Goal: Information Seeking & Learning: Learn about a topic

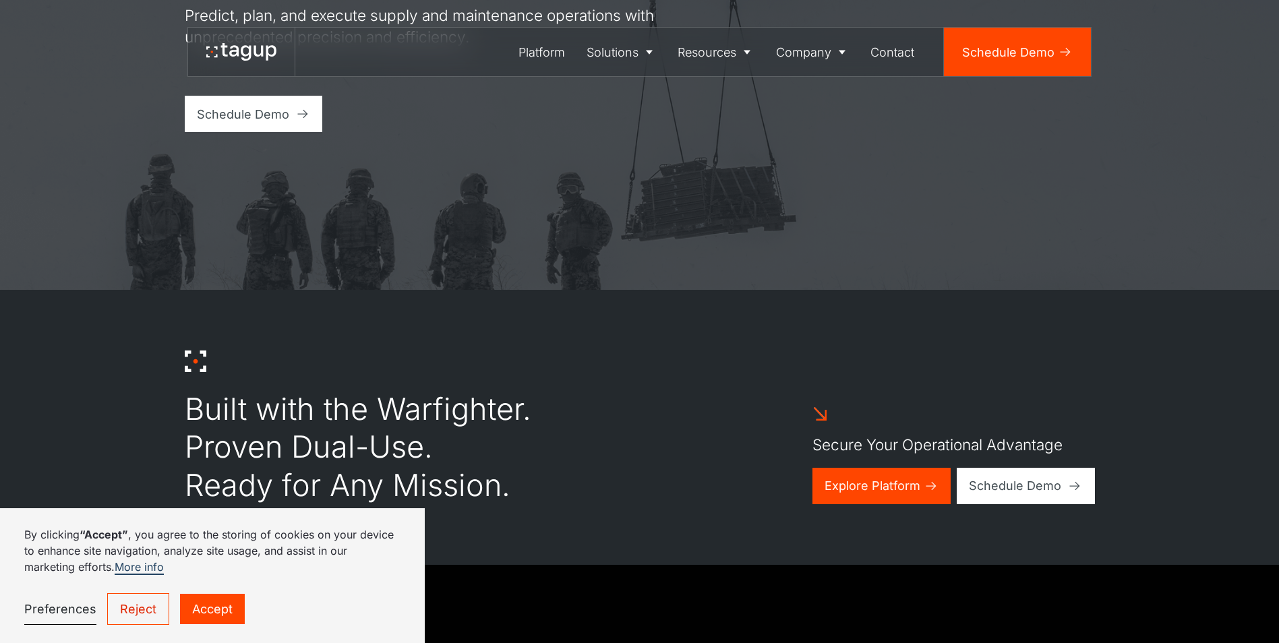
scroll to position [472, 0]
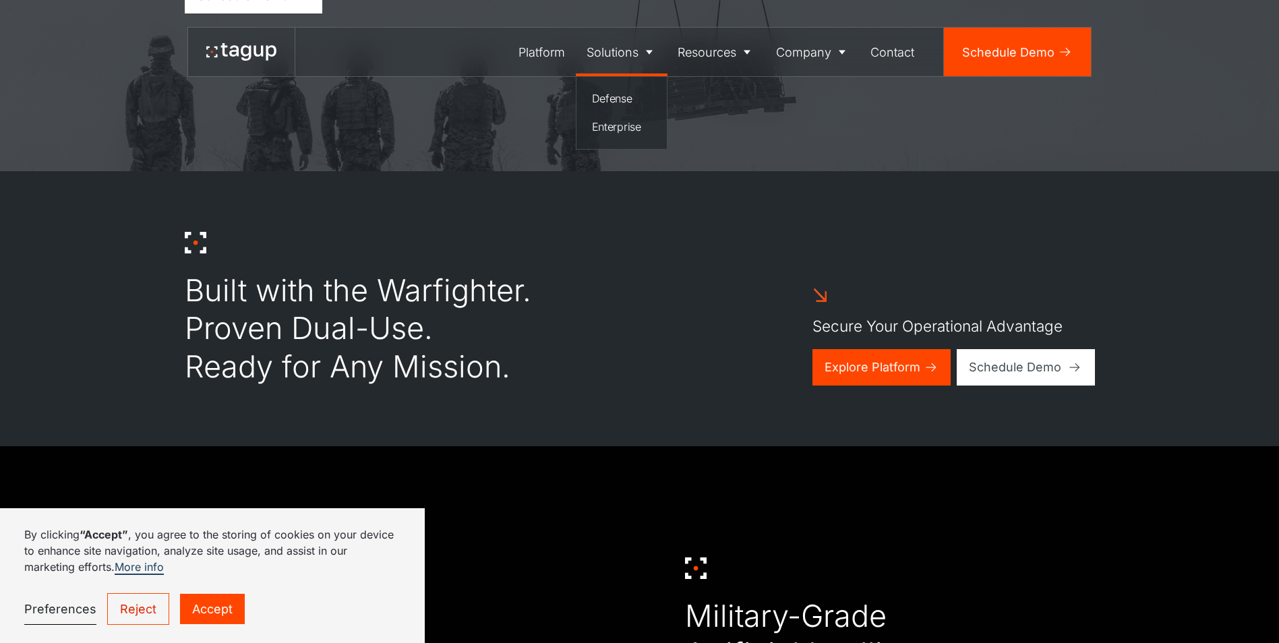
click at [650, 50] on icon at bounding box center [648, 51] width 13 height 13
click at [554, 53] on div "Platform" at bounding box center [541, 52] width 47 height 18
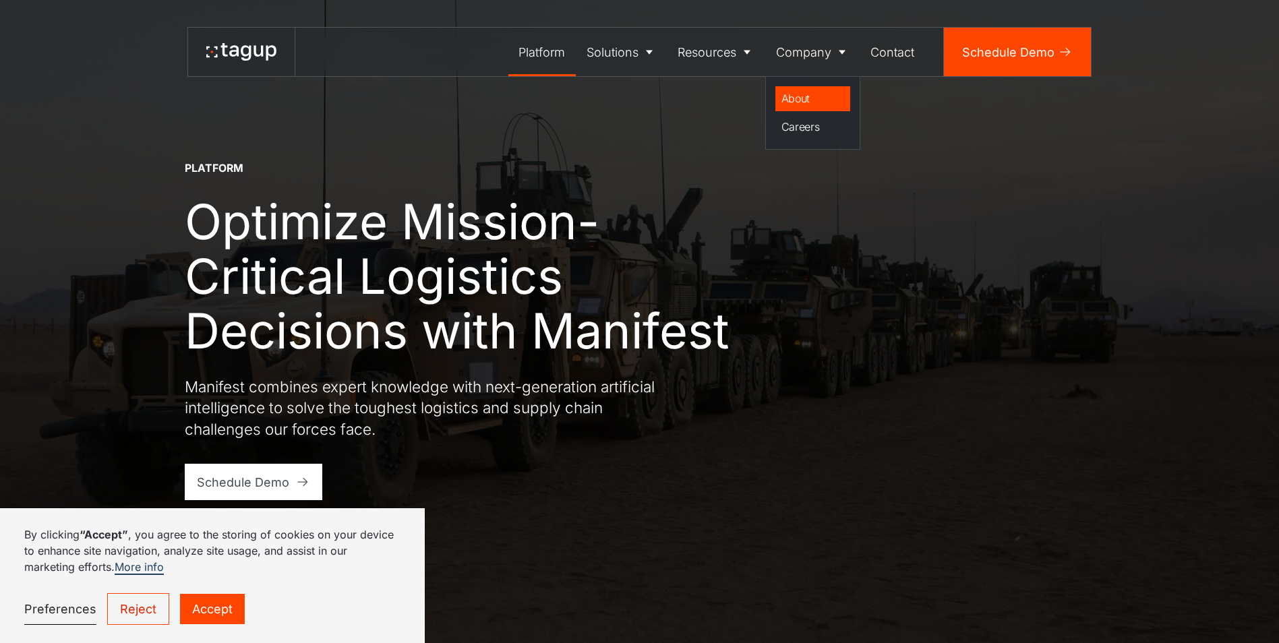
click at [826, 96] on div "About" at bounding box center [812, 98] width 63 height 16
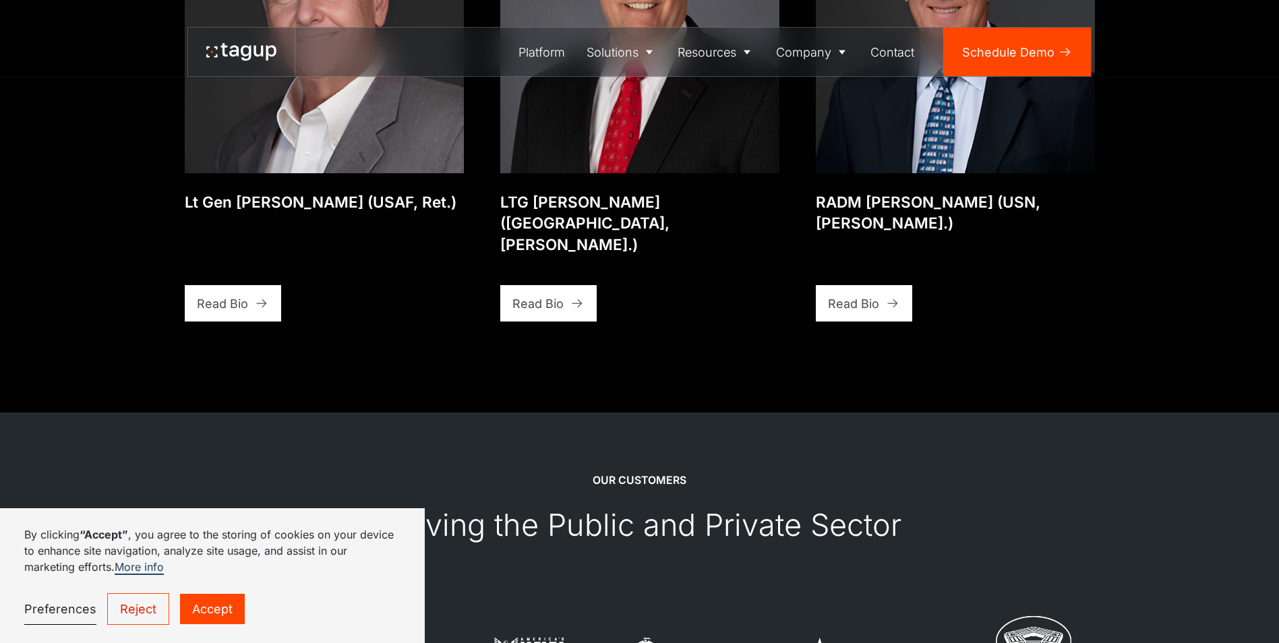
scroll to position [3320, 0]
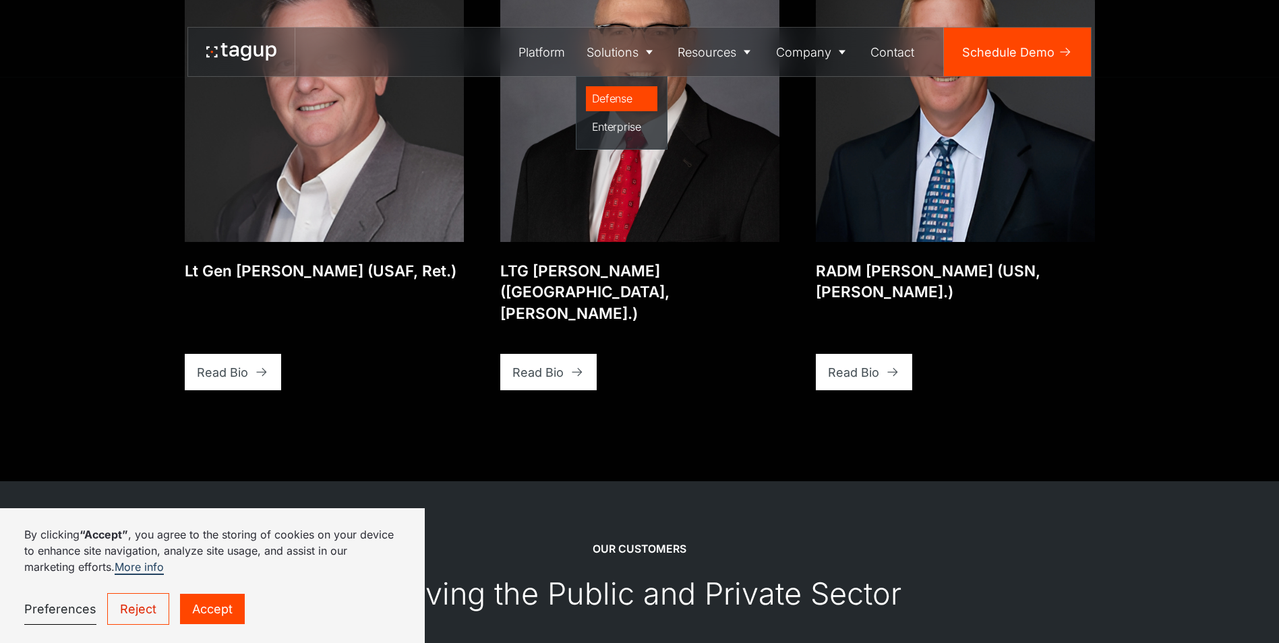
click at [634, 96] on div "Defense" at bounding box center [622, 98] width 60 height 16
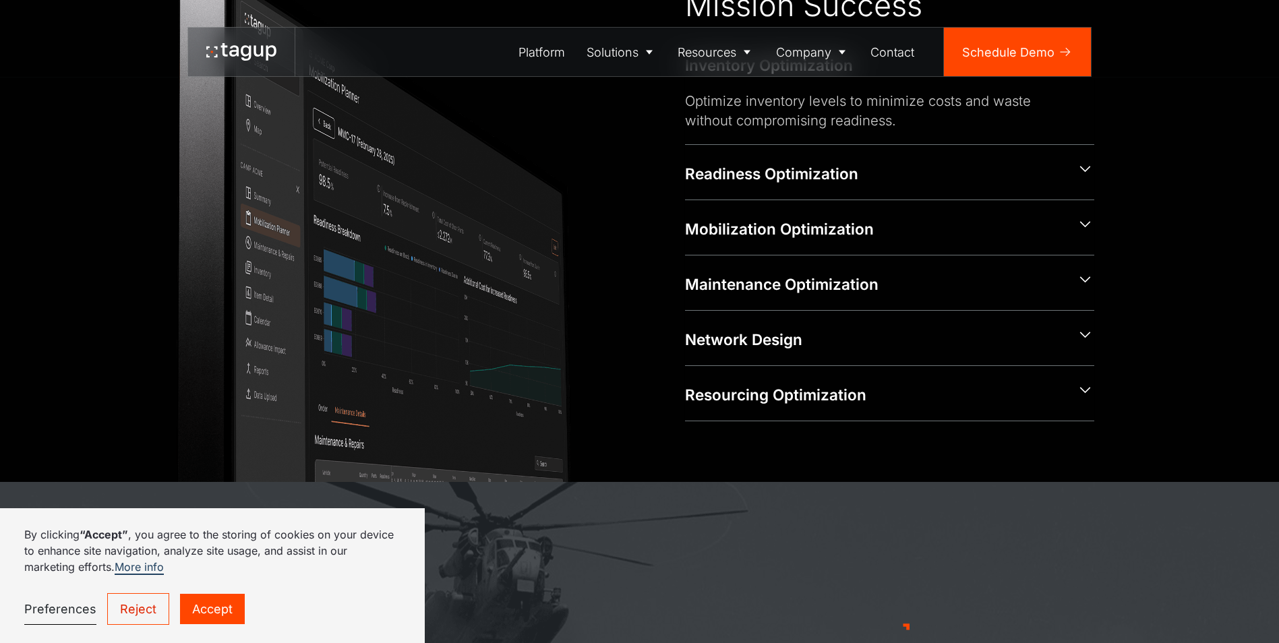
scroll to position [876, 0]
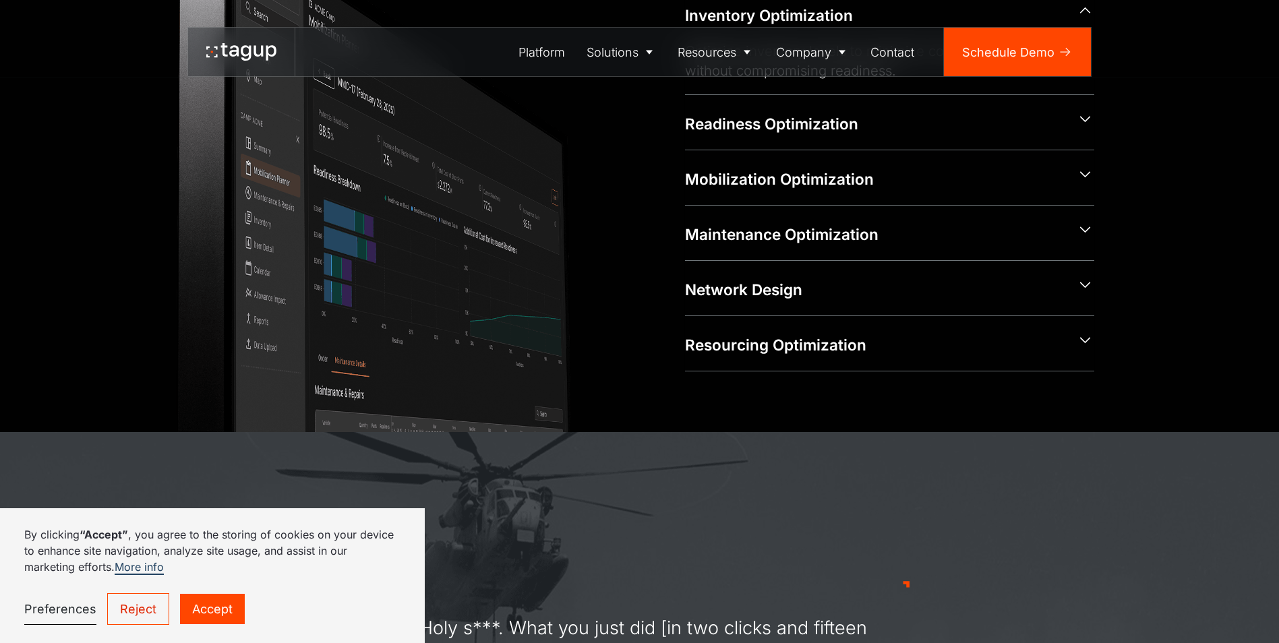
click at [129, 607] on link "Reject" at bounding box center [138, 609] width 62 height 32
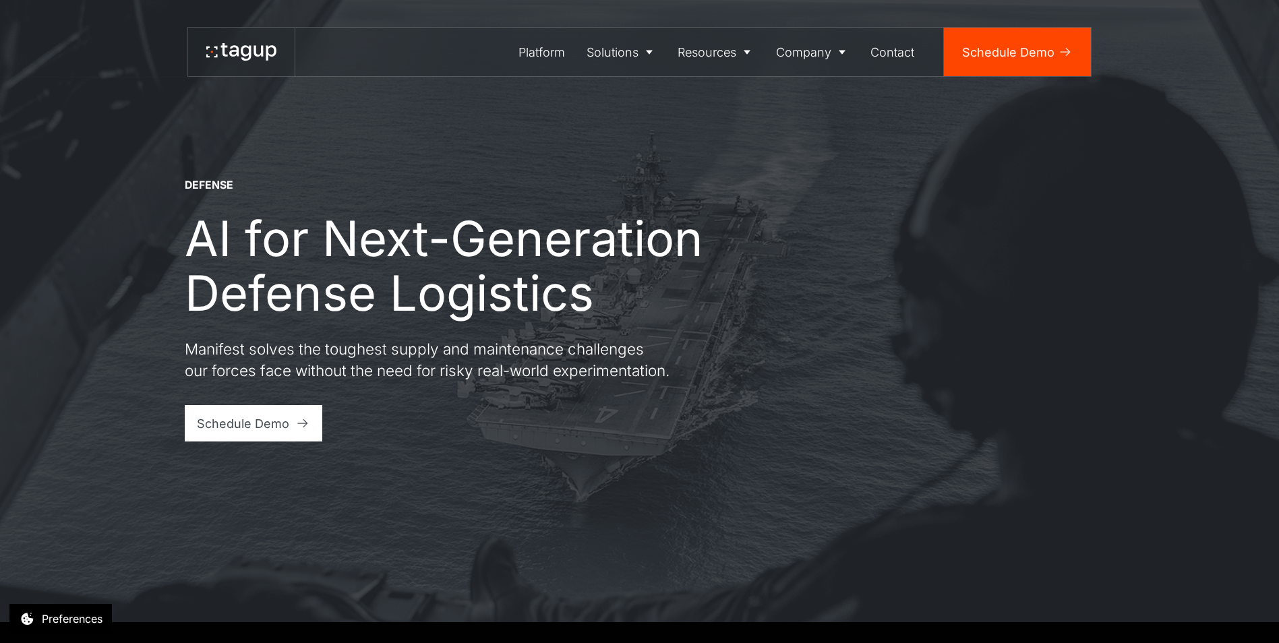
scroll to position [0, 0]
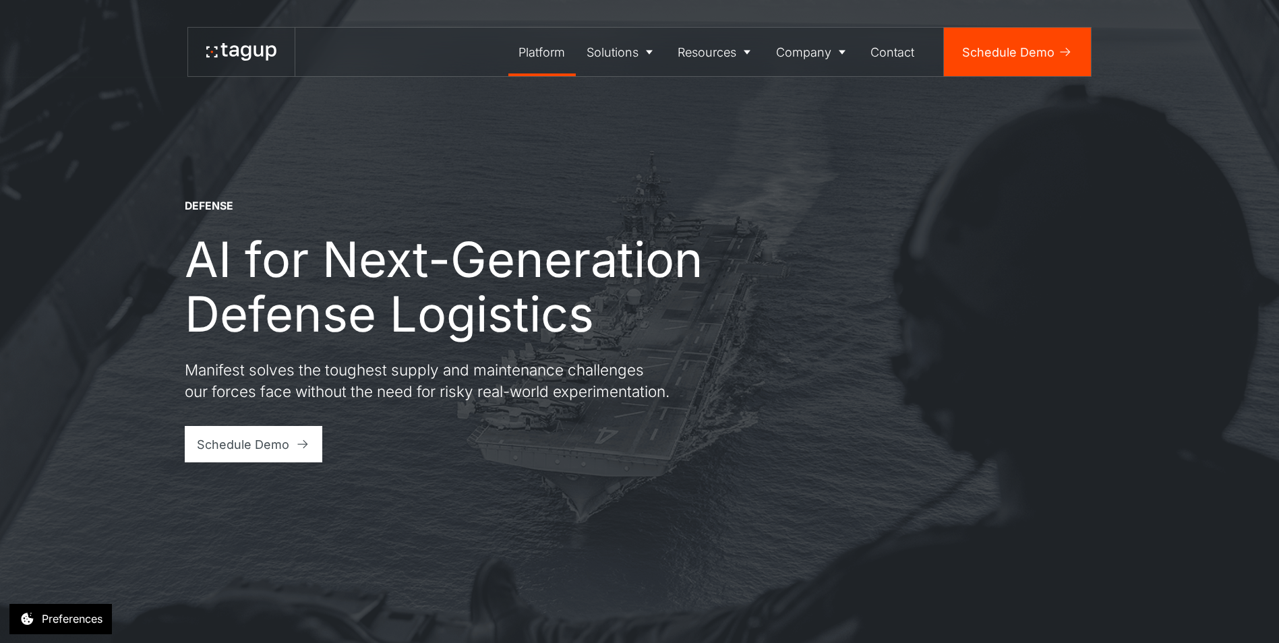
click at [555, 55] on div "Platform" at bounding box center [541, 52] width 47 height 18
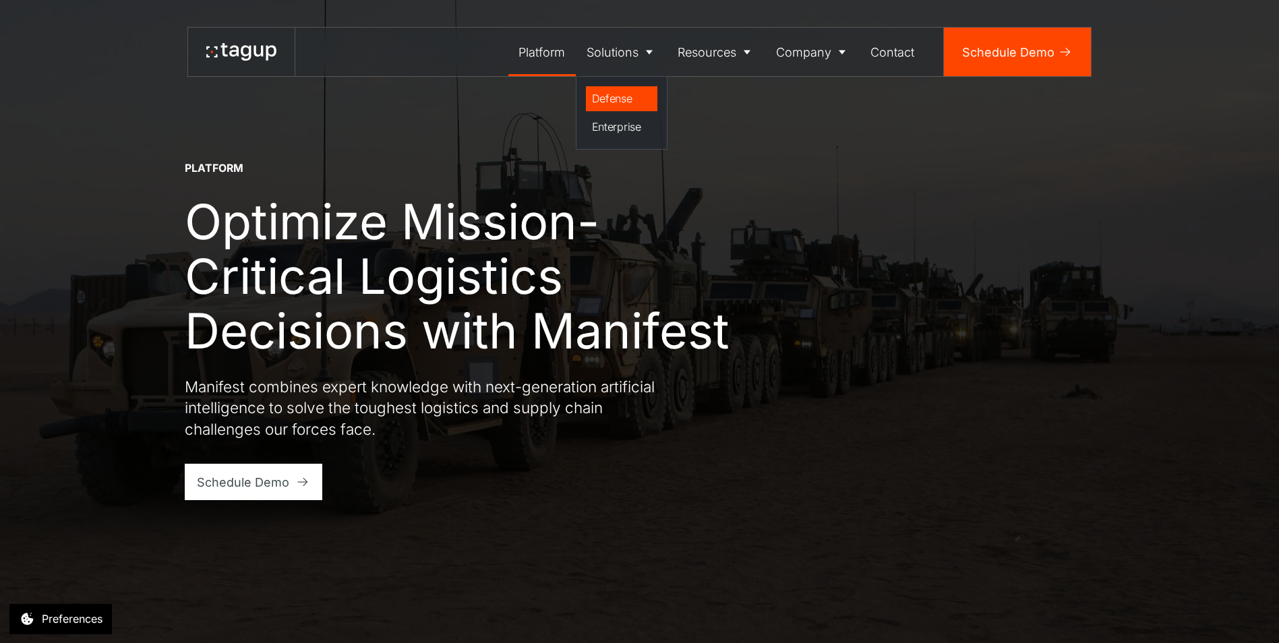
click at [635, 98] on div "Defense" at bounding box center [622, 98] width 60 height 16
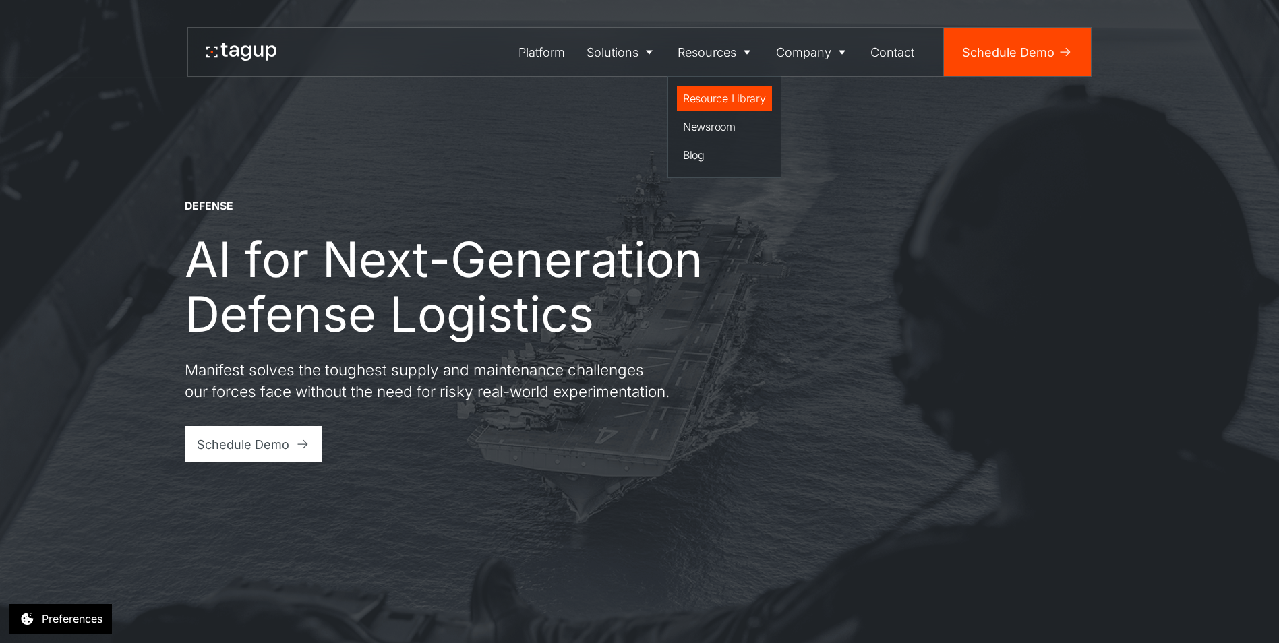
click at [740, 99] on div "Resource Library" at bounding box center [724, 98] width 83 height 16
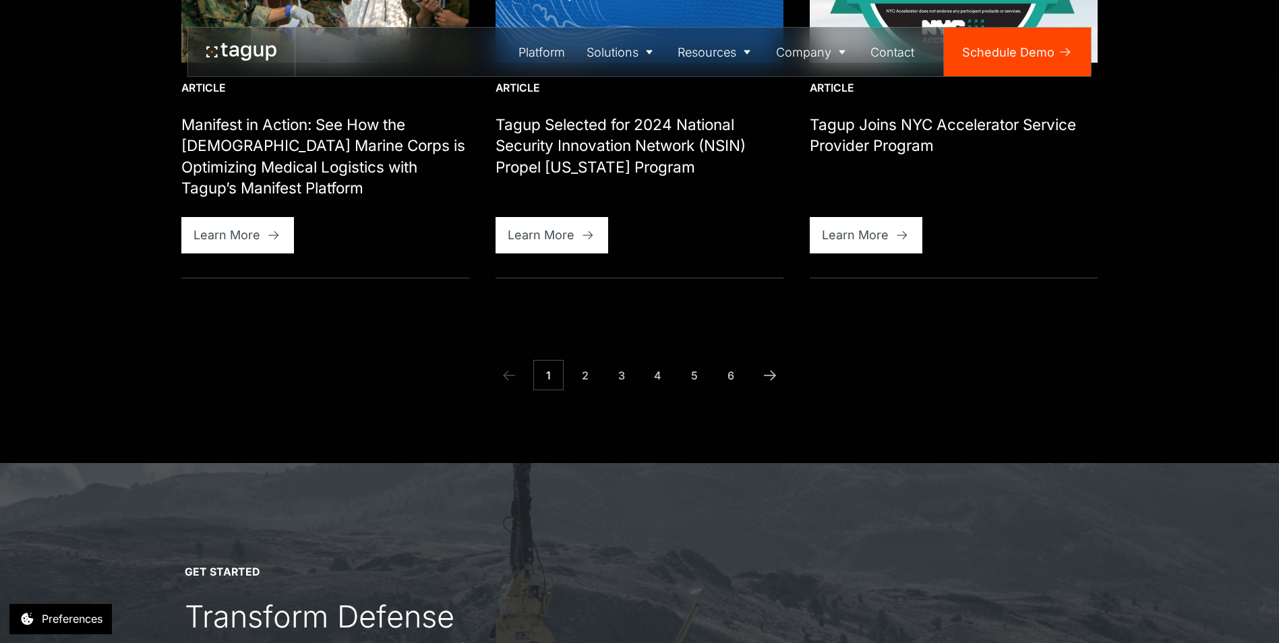
scroll to position [1618, 0]
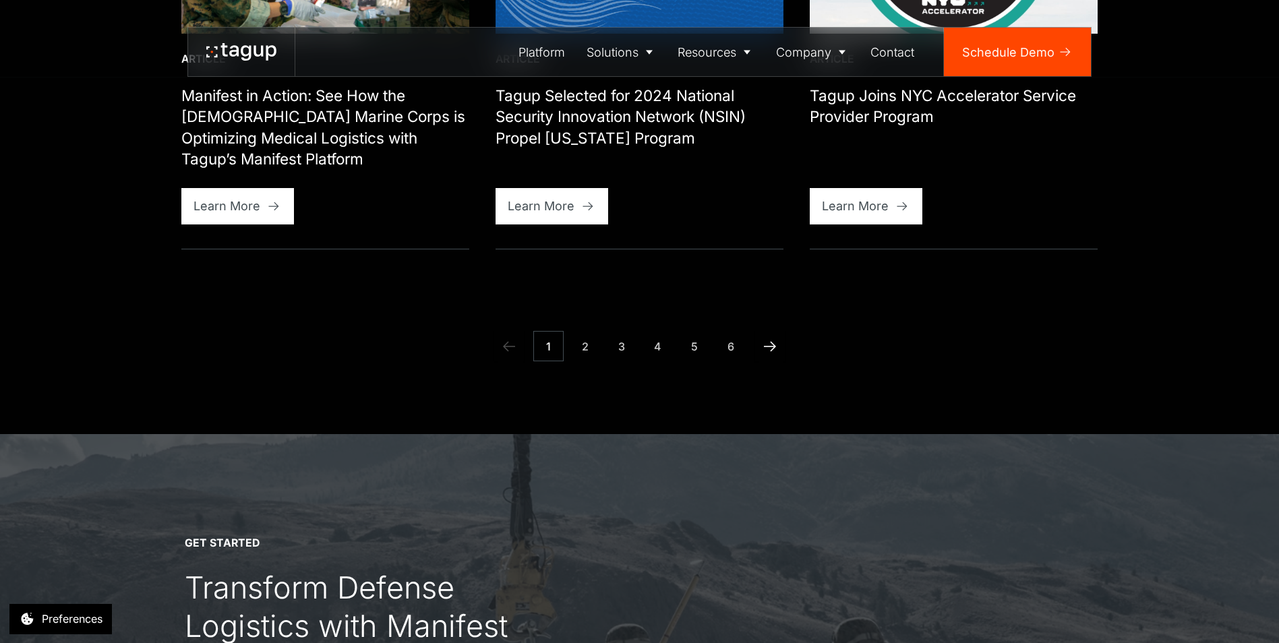
click at [767, 346] on icon "Next Page" at bounding box center [770, 346] width 12 height 10
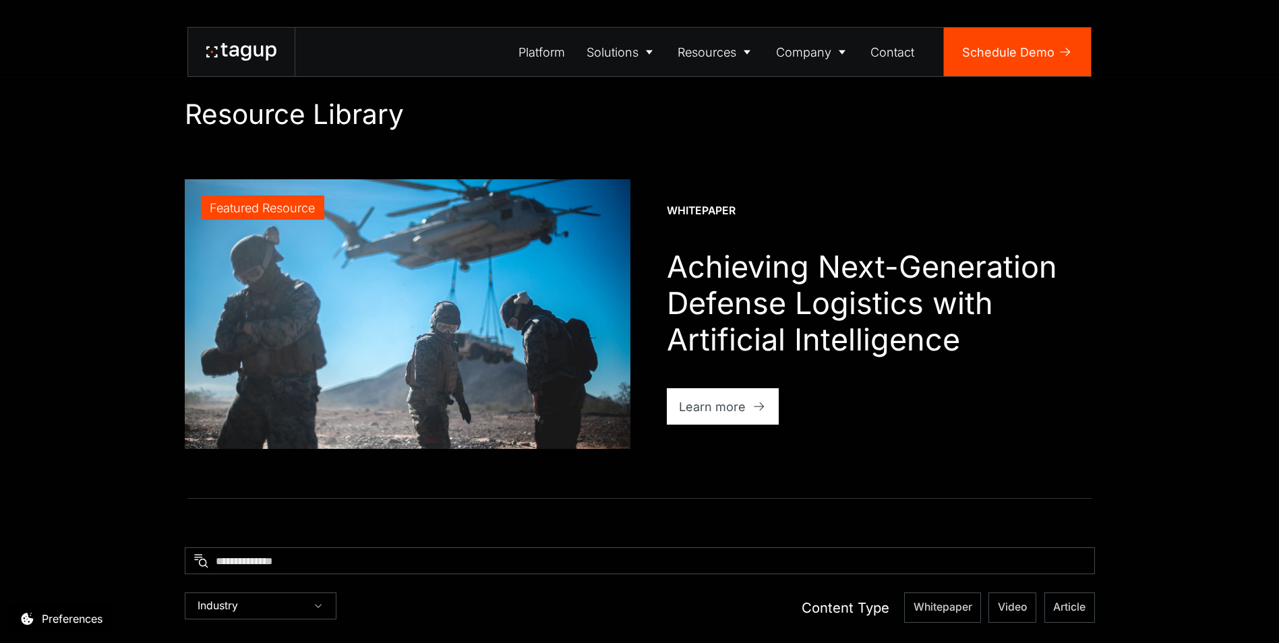
scroll to position [0, 0]
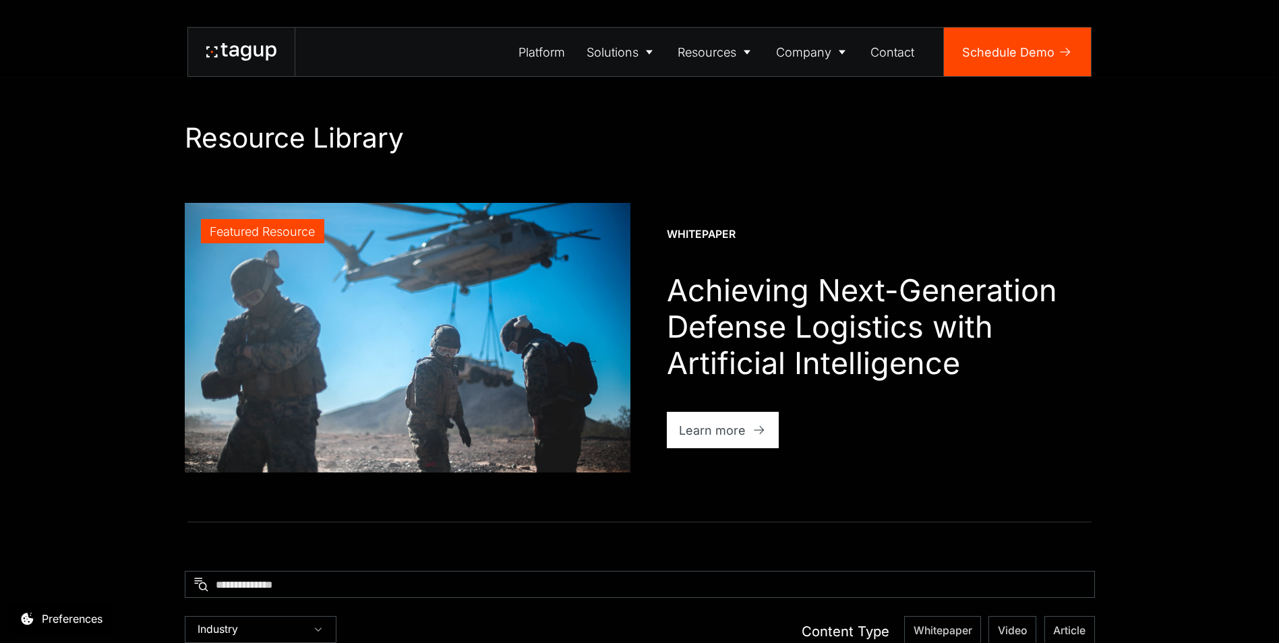
click at [400, 18] on div "Platform Solutions Solutions Defense Enterprise Resources Resource Library News…" at bounding box center [639, 38] width 1279 height 77
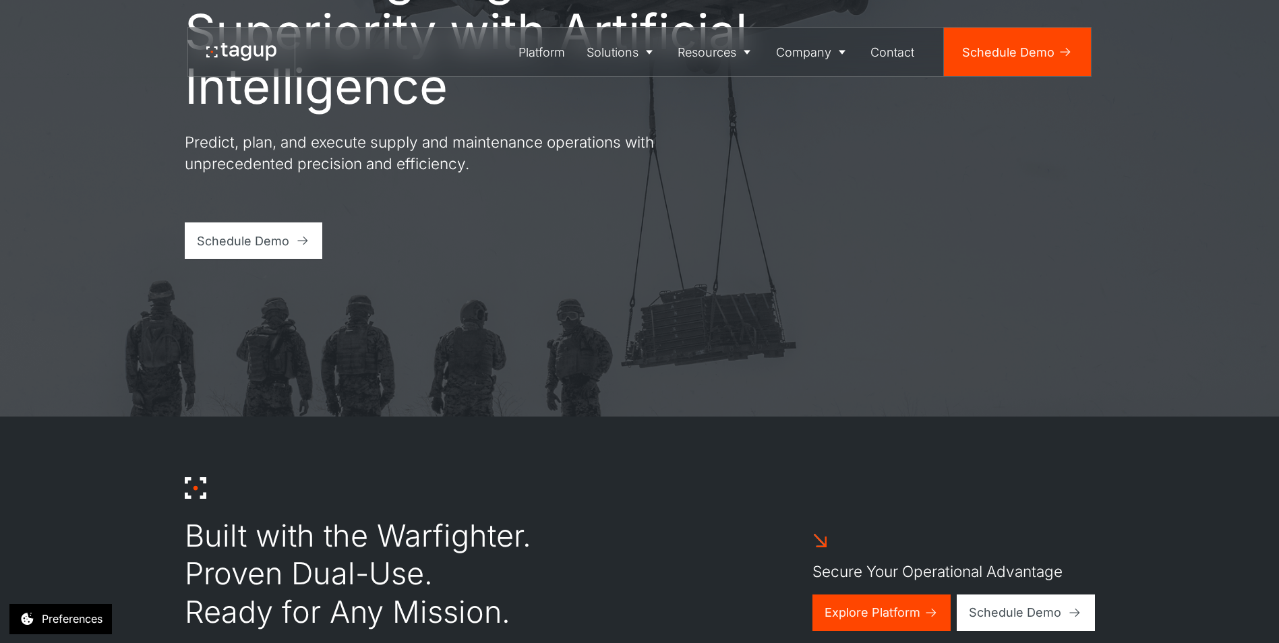
scroll to position [202, 0]
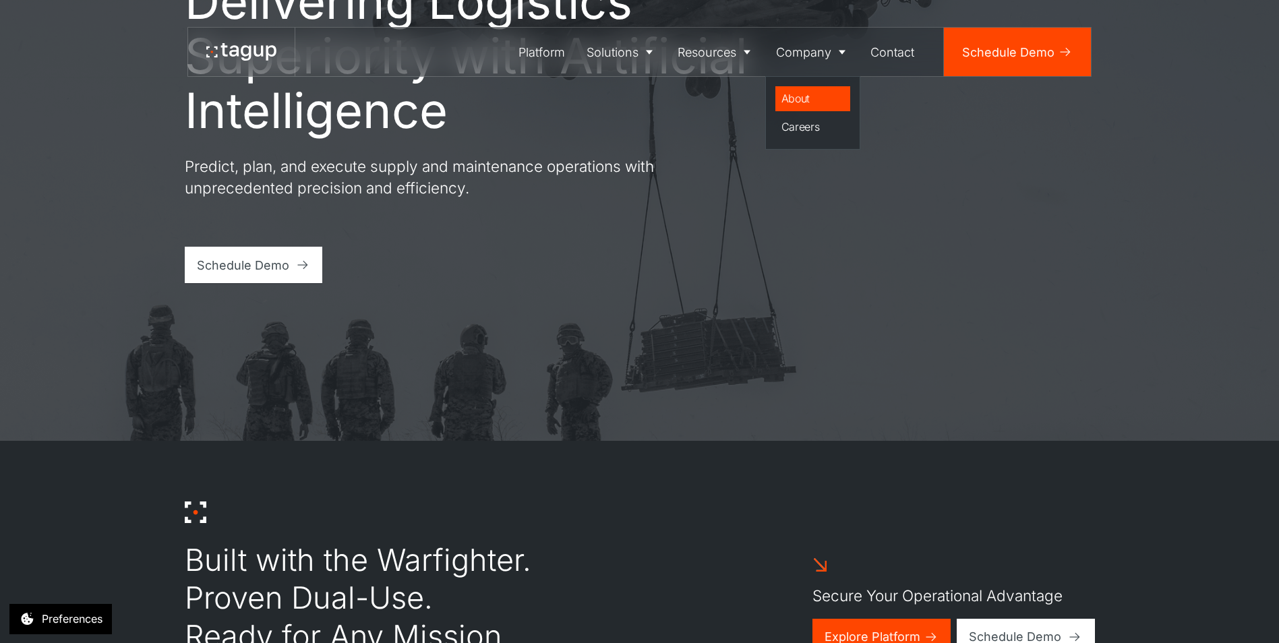
click at [827, 90] on div "About" at bounding box center [812, 98] width 63 height 16
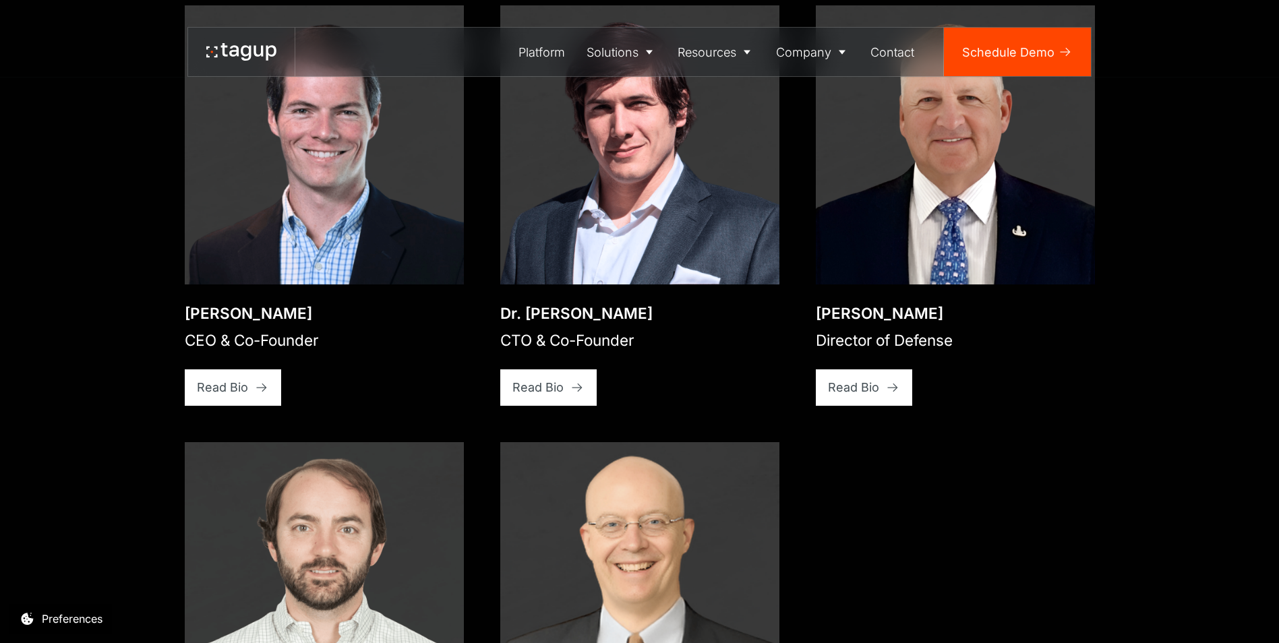
scroll to position [2224, 0]
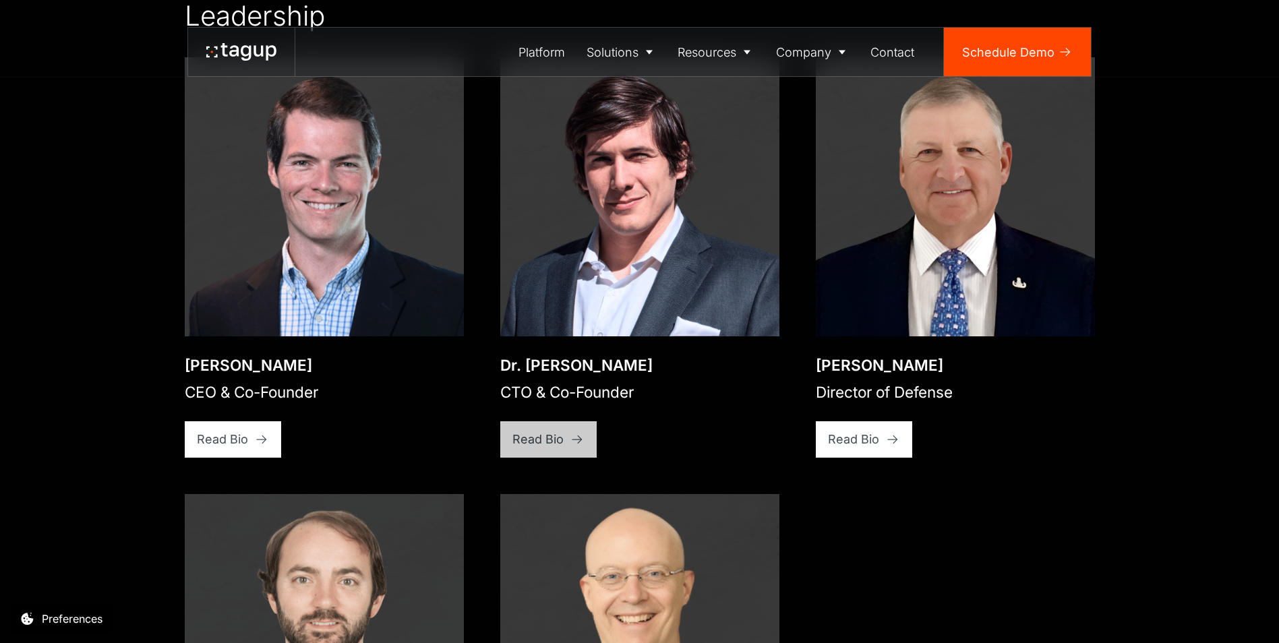
click at [576, 433] on icon at bounding box center [576, 439] width 13 height 13
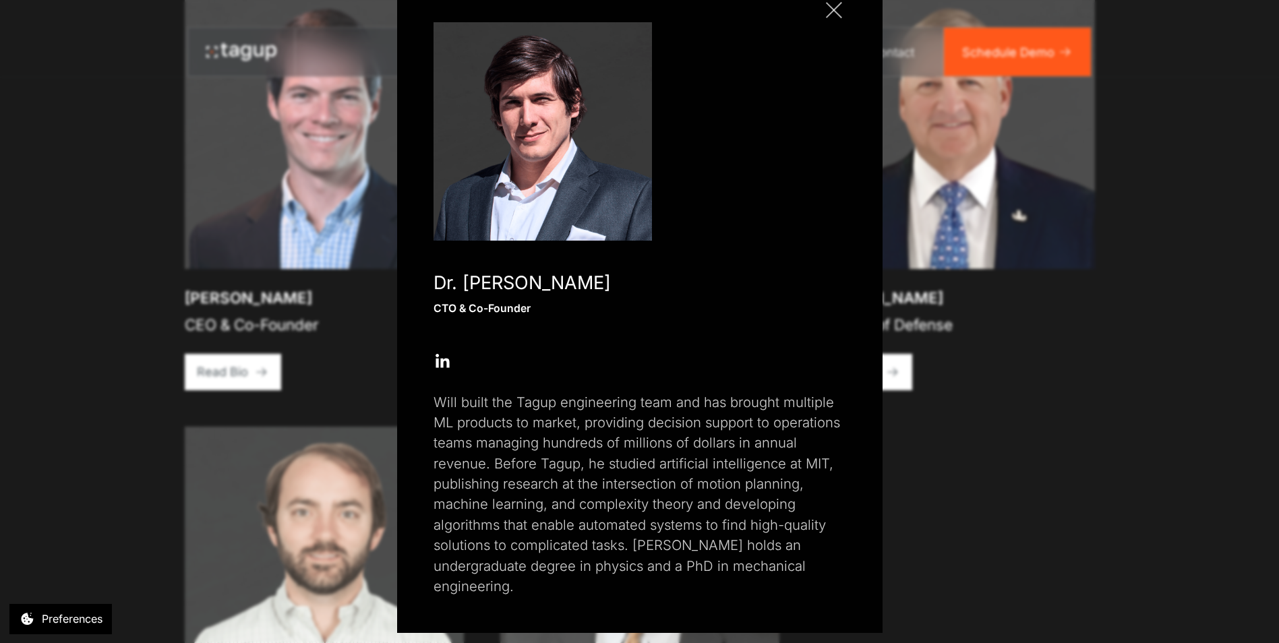
scroll to position [2260, 0]
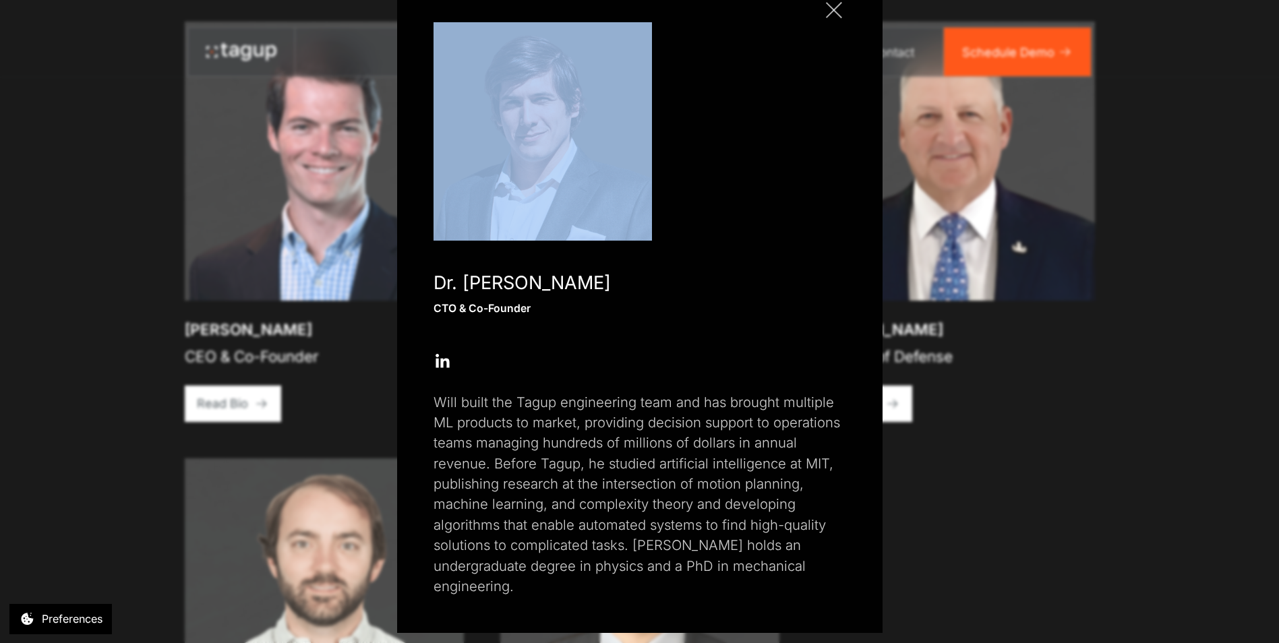
drag, startPoint x: 398, startPoint y: 4, endPoint x: 444, endPoint y: 26, distance: 50.9
click at [444, 26] on div "Close popup Dr. Will Vega-Brown CTO & Co-Founder Open Open Twitter profile Send…" at bounding box center [639, 297] width 485 height 671
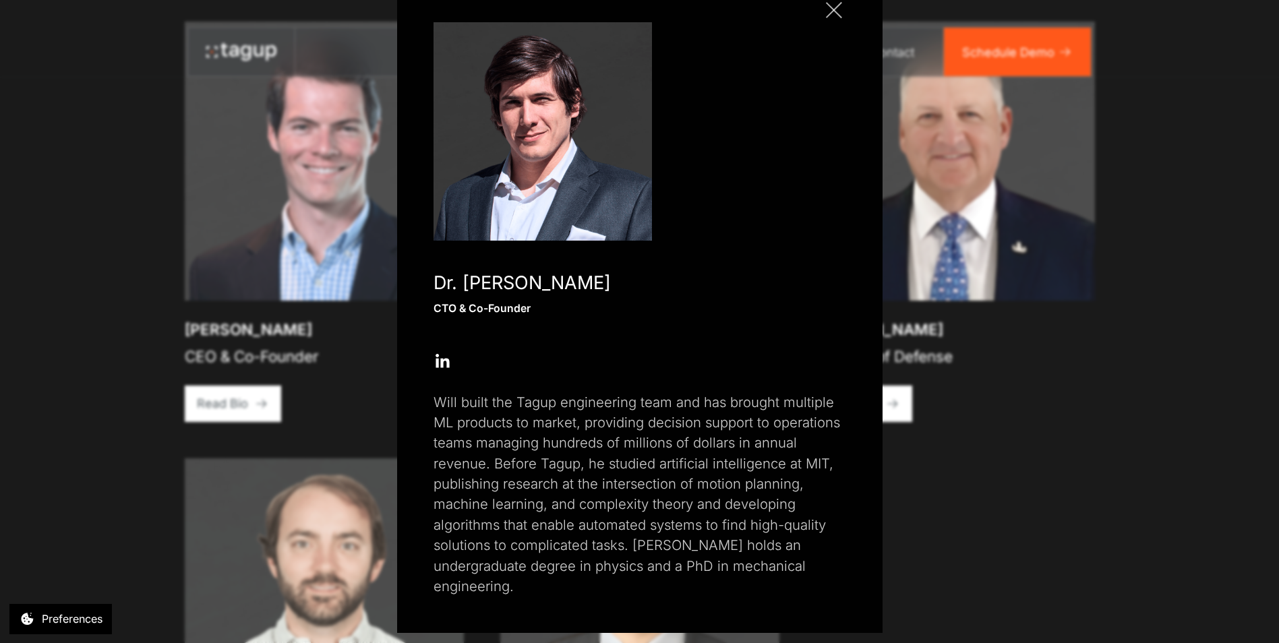
drag, startPoint x: 444, startPoint y: 26, endPoint x: 424, endPoint y: 16, distance: 22.6
click at [424, 16] on div "Close popup Dr. Will Vega-Brown CTO & Co-Founder Open Open Twitter profile Send…" at bounding box center [639, 297] width 485 height 671
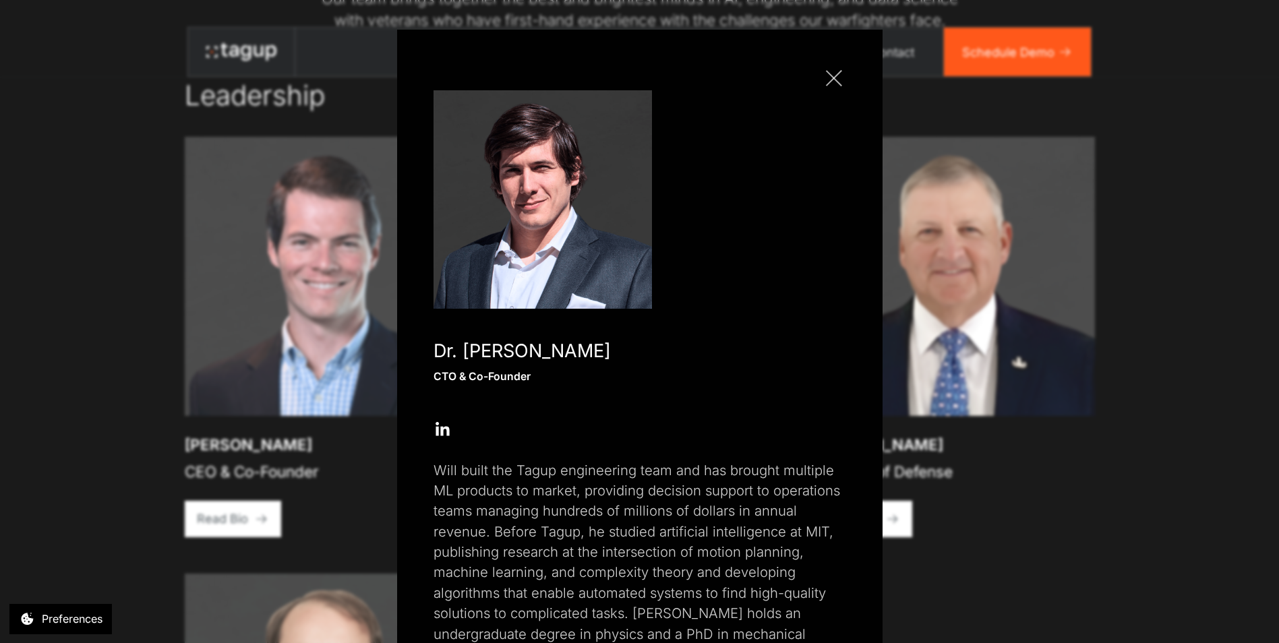
scroll to position [0, 0]
click at [822, 78] on link "Close popup" at bounding box center [834, 79] width 24 height 24
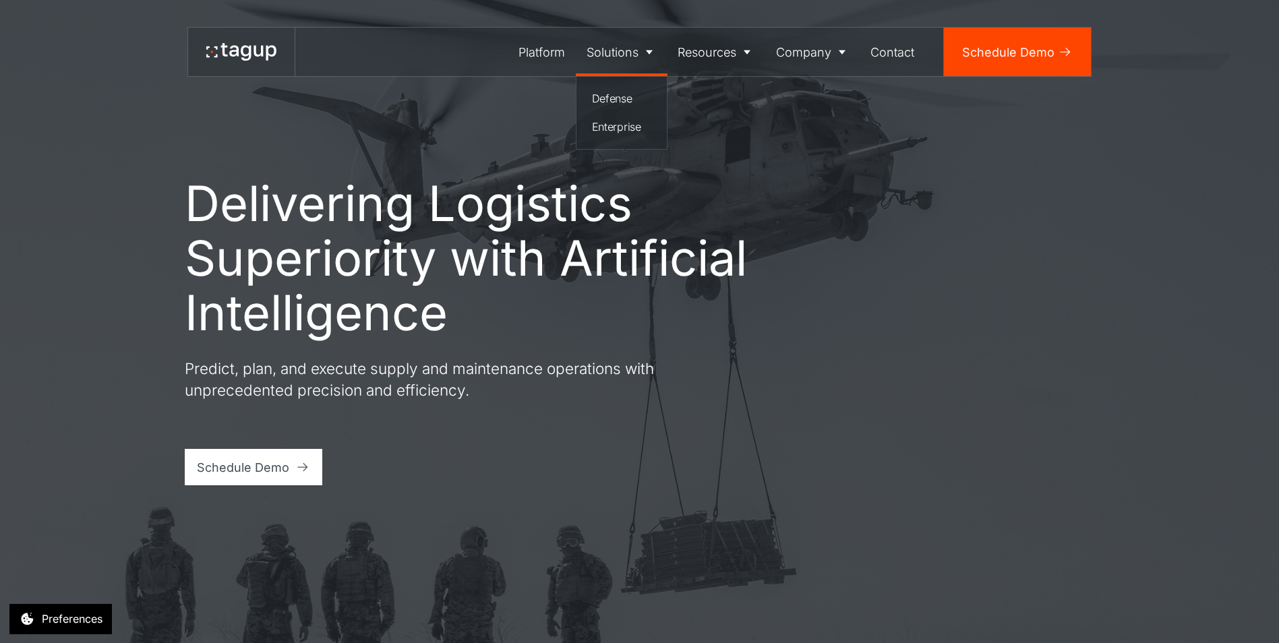
click at [650, 53] on icon at bounding box center [649, 53] width 7 height 4
click at [627, 94] on div "Defense" at bounding box center [622, 98] width 60 height 16
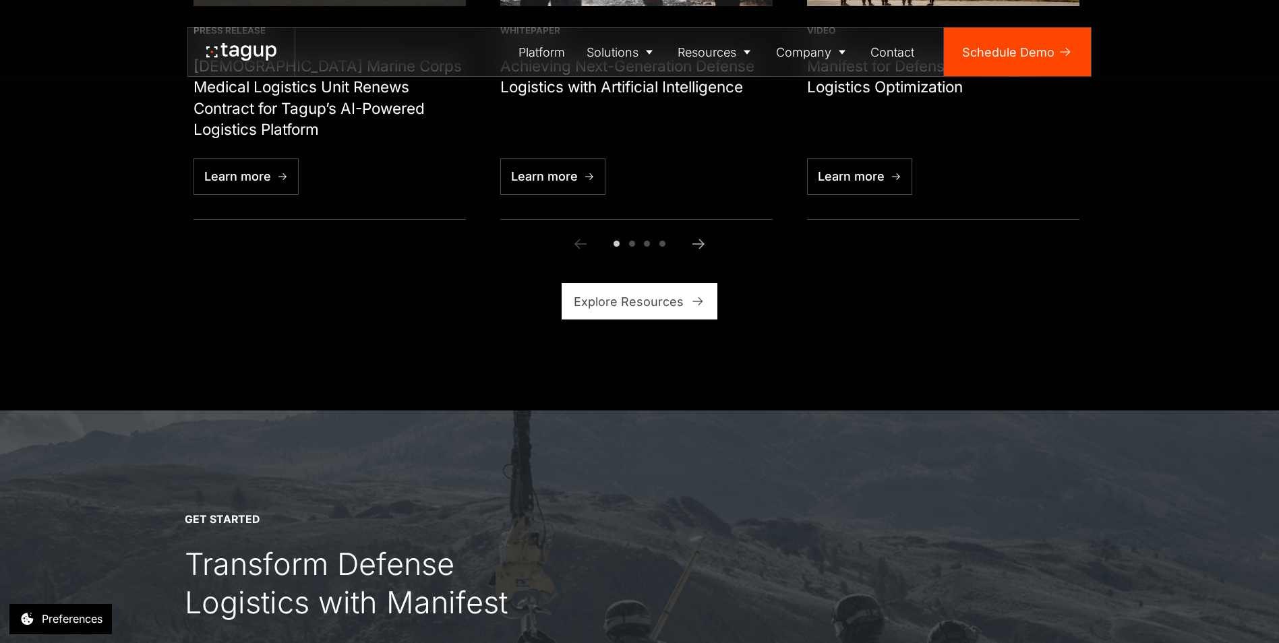
scroll to position [4583, 0]
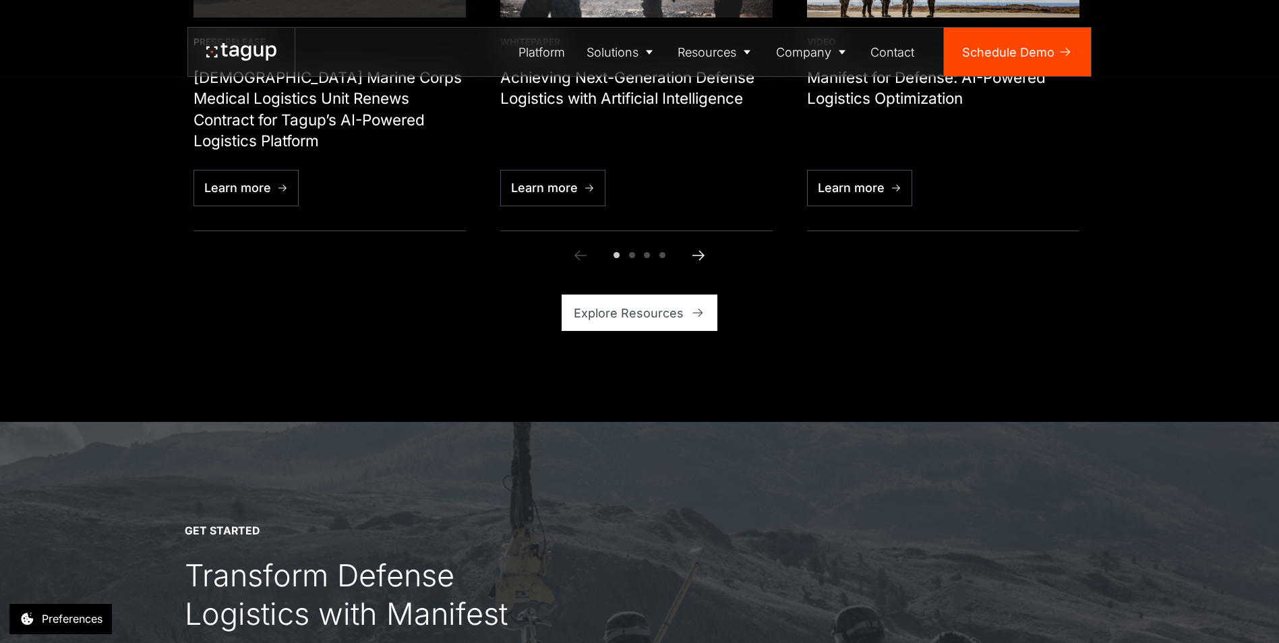
click at [700, 254] on icon "Next slide" at bounding box center [698, 255] width 16 height 16
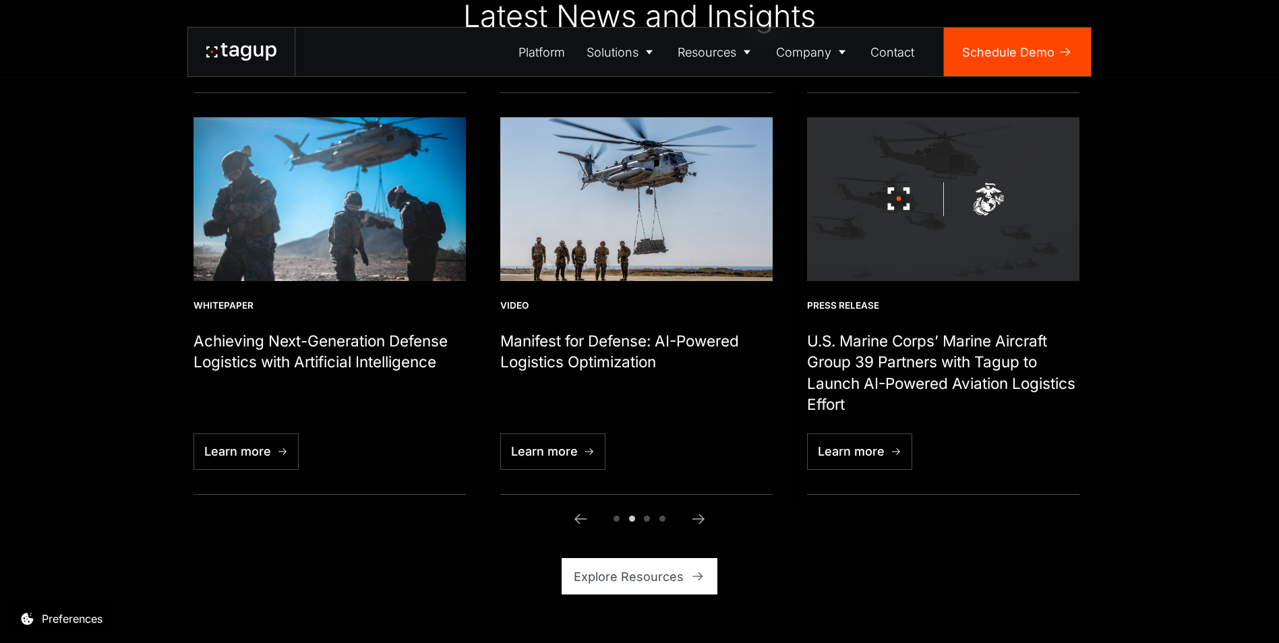
scroll to position [4314, 0]
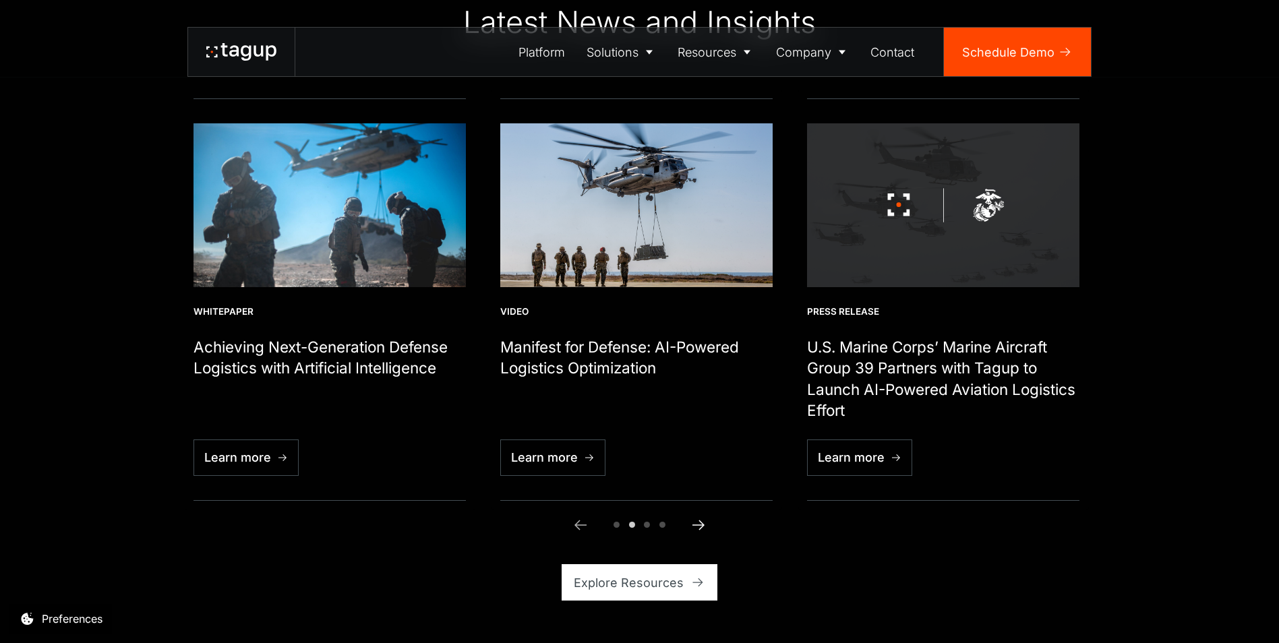
click at [700, 524] on icon "Next slide" at bounding box center [698, 525] width 16 height 16
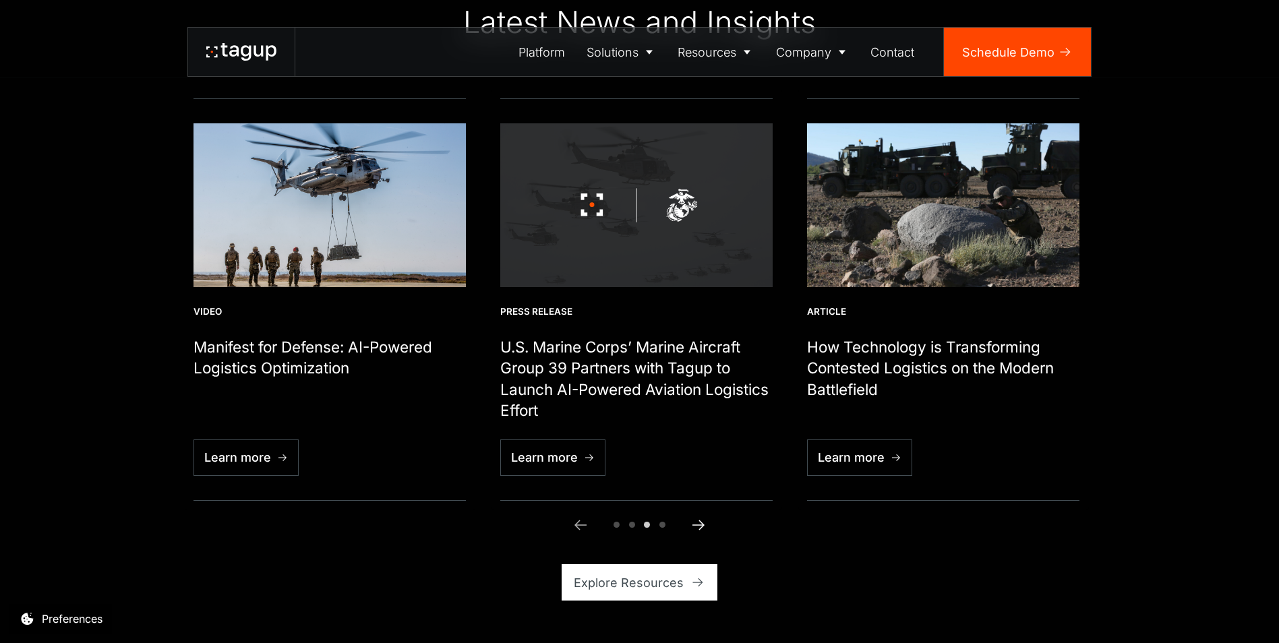
click at [700, 524] on icon "Next slide" at bounding box center [698, 525] width 16 height 16
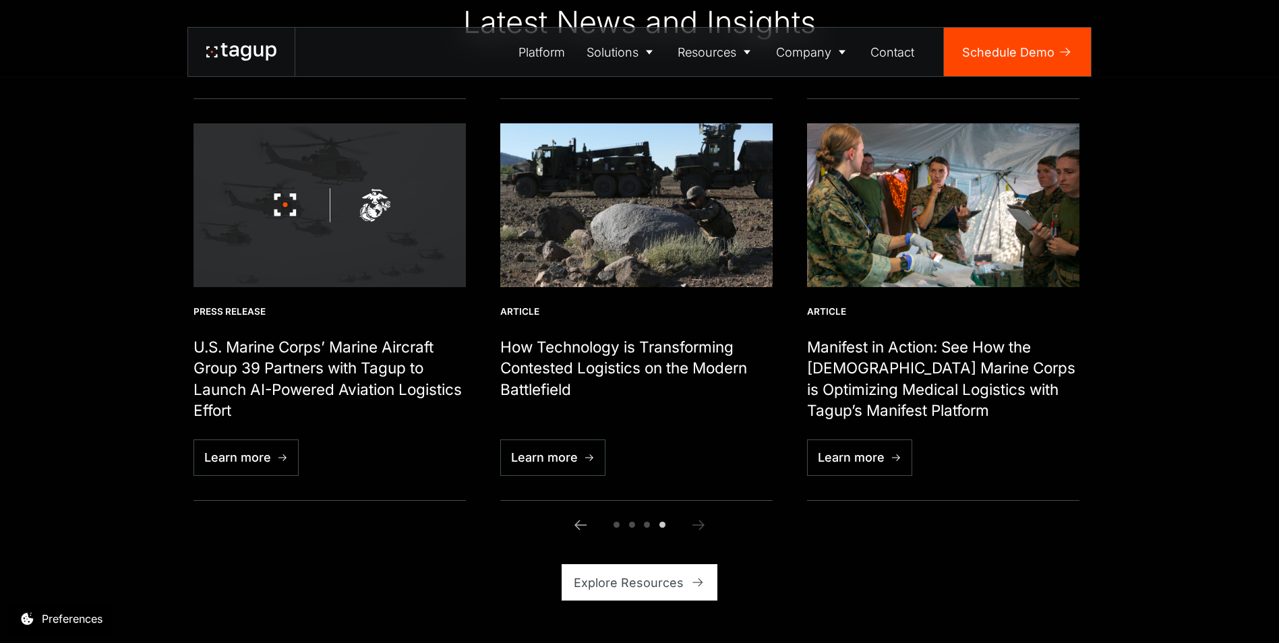
click at [700, 524] on icon "Next slide" at bounding box center [698, 525] width 16 height 16
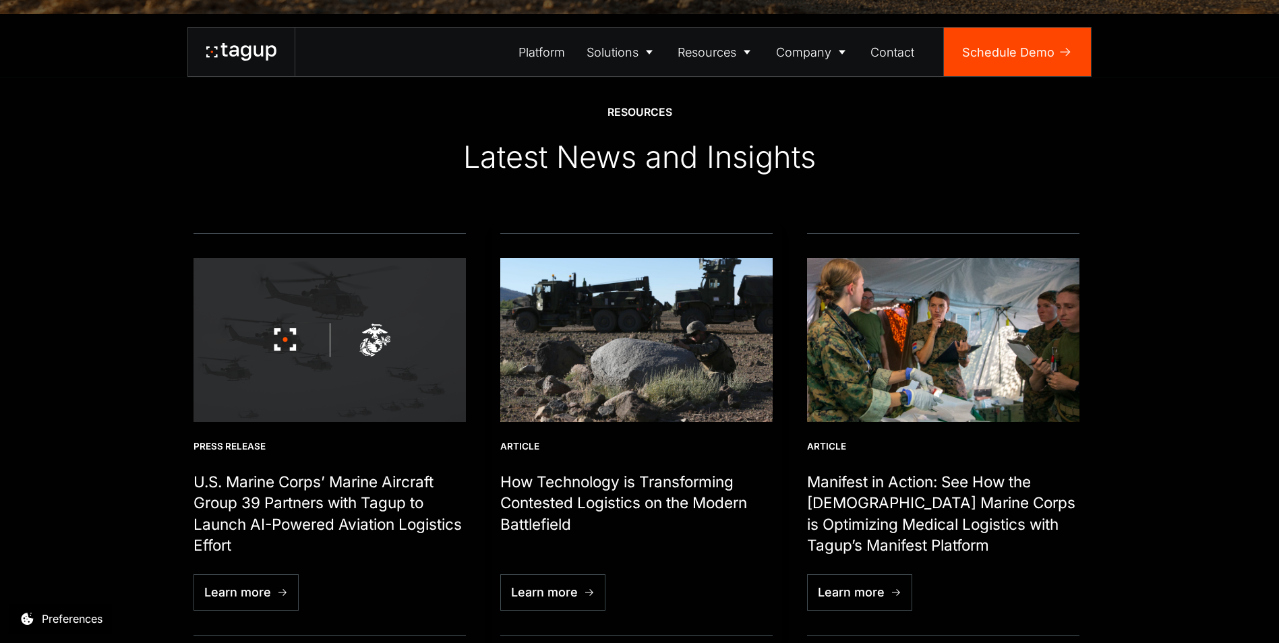
scroll to position [4112, 0]
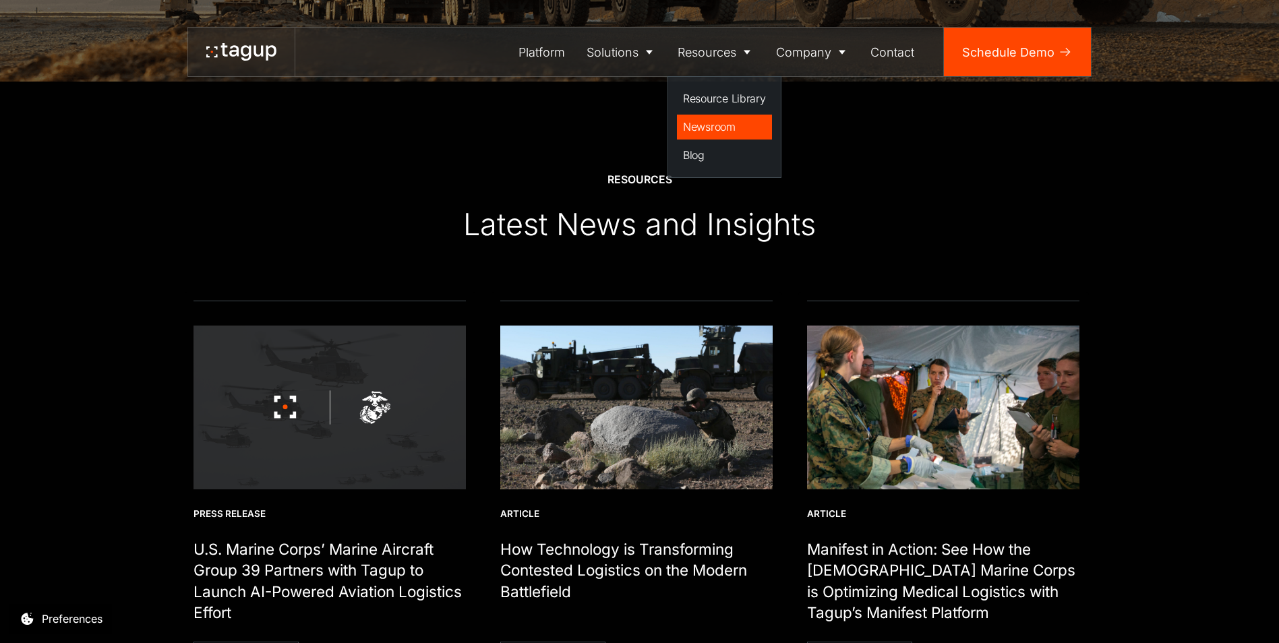
click at [721, 126] on div "Newsroom" at bounding box center [724, 127] width 83 height 16
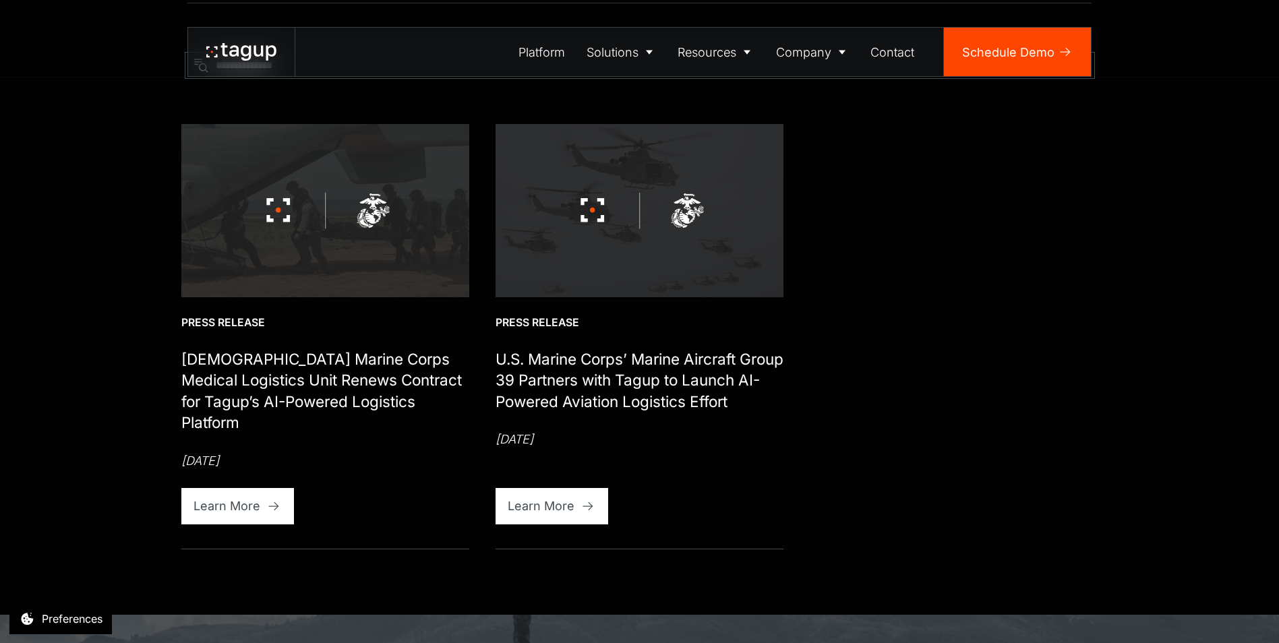
scroll to position [674, 0]
